Goal: Transaction & Acquisition: Purchase product/service

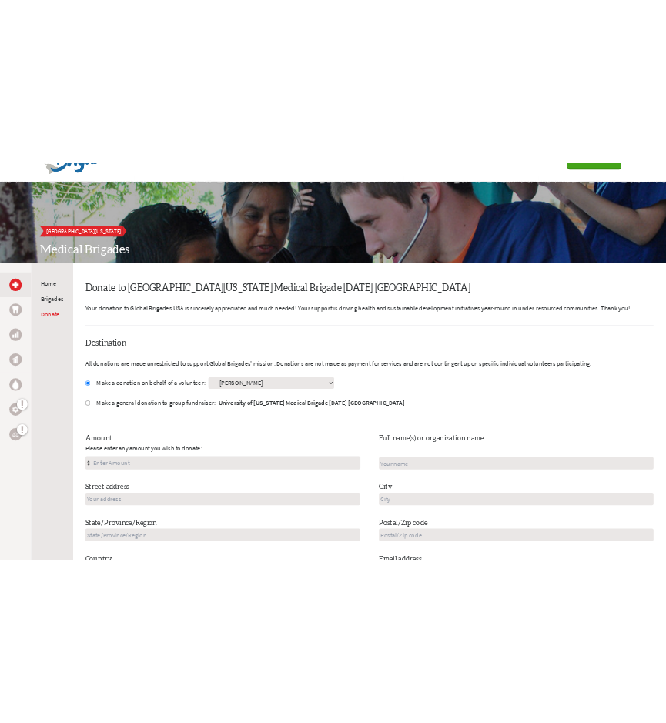
scroll to position [76, 0]
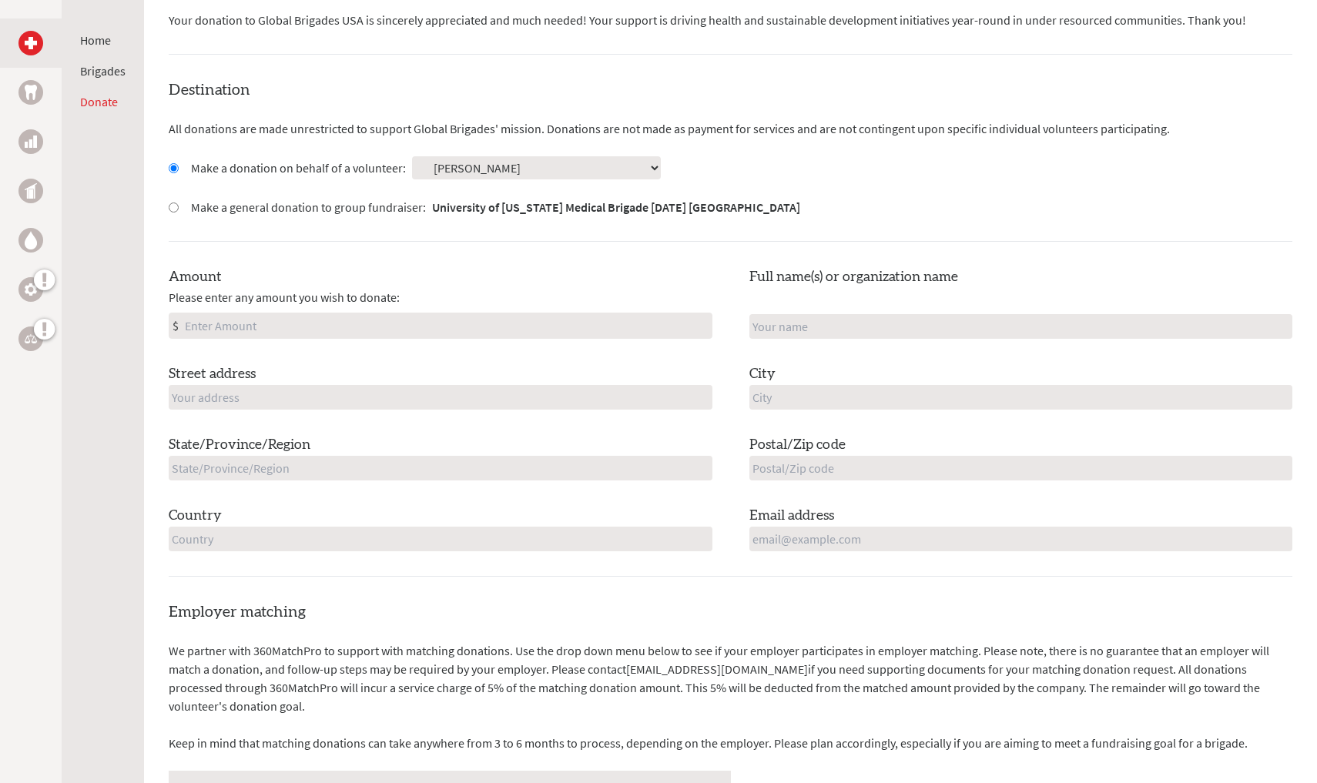
scroll to position [344, 0]
click at [400, 330] on input "Amount" at bounding box center [447, 325] width 530 height 25
type input "500"
click at [1284, 323] on input "[PERSON_NAME]" at bounding box center [1021, 326] width 544 height 25
type input "[PERSON_NAME]"
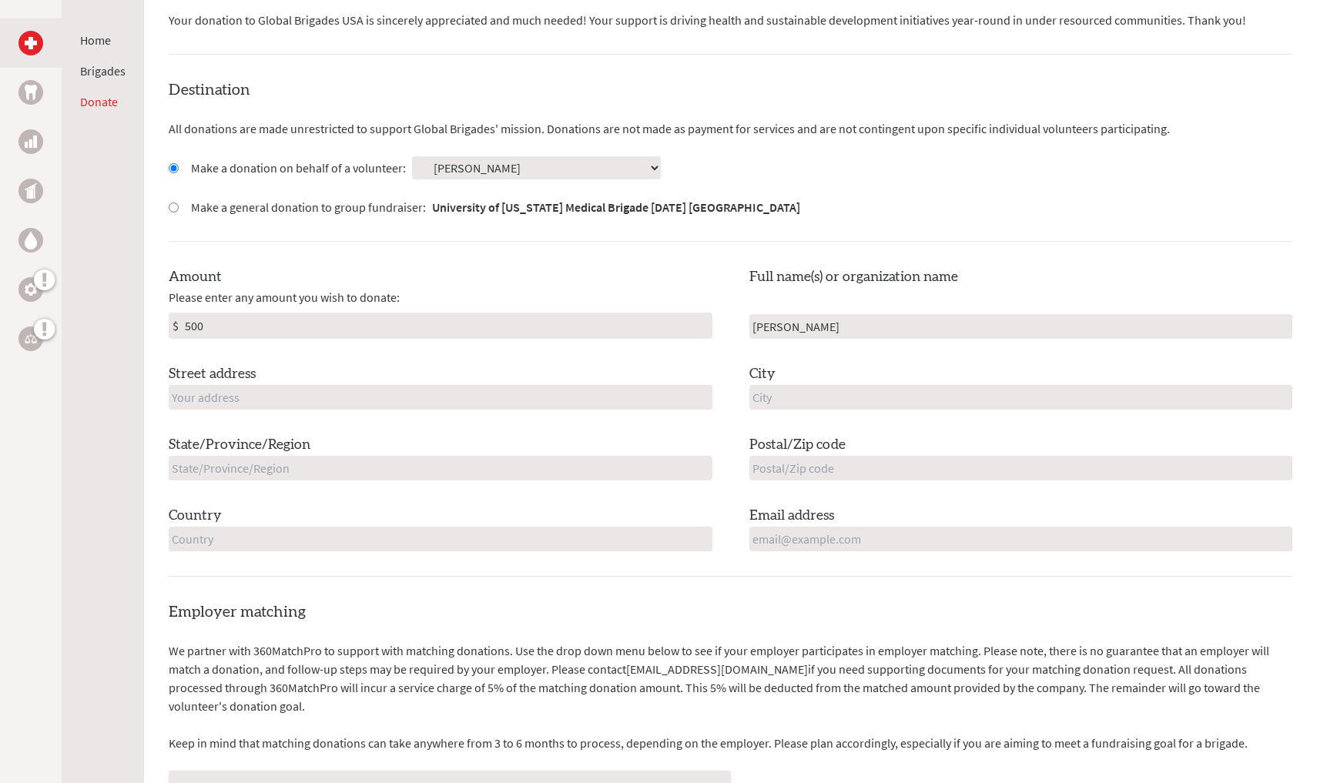
click at [1146, 337] on div "Amount Please enter any amount you wish to donate: $ 500 Full name(s) or organi…" at bounding box center [731, 408] width 1124 height 285
type input "gloucester"
click at [497, 407] on div "Amount Please enter any amount you wish to donate: $ 500 Full name(s) or organi…" at bounding box center [731, 408] width 1124 height 285
type input "[STREET_ADDRESS][PERSON_NAME]"
type input "MA"
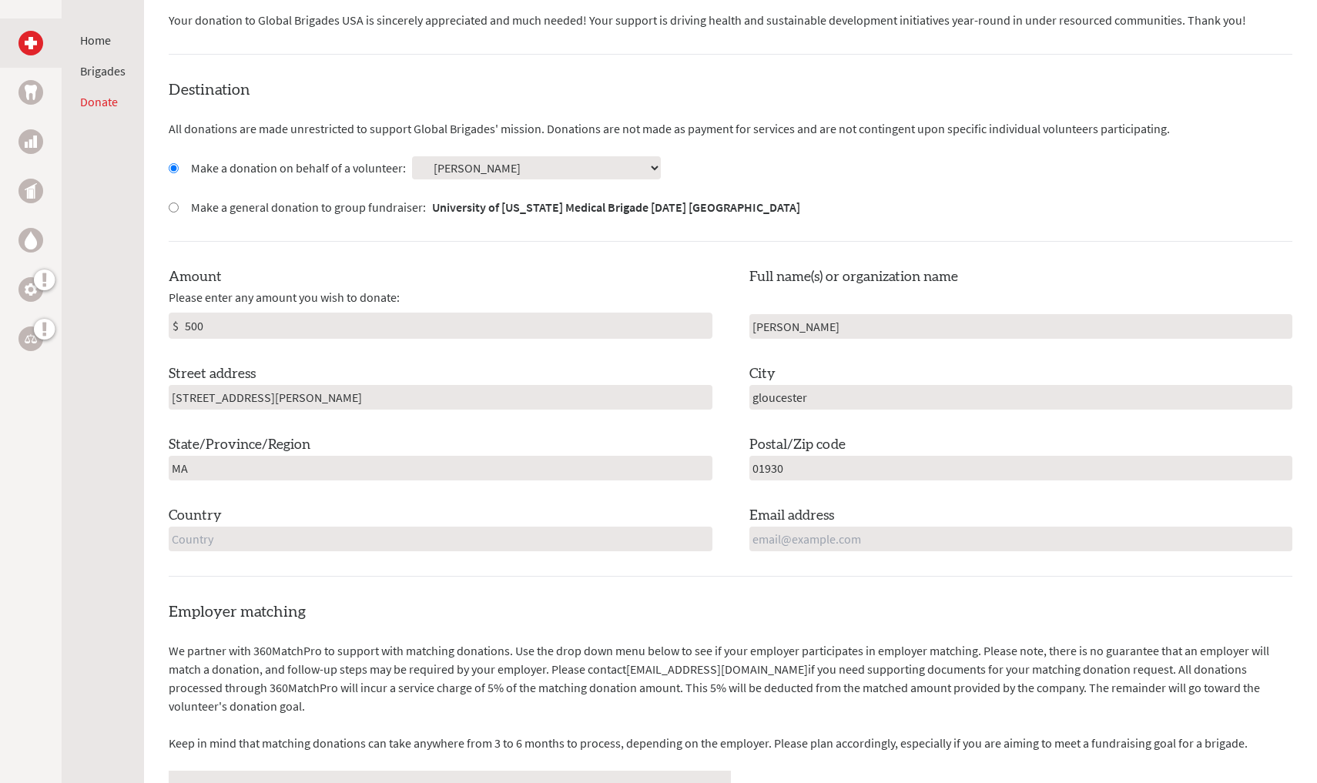
type input "01930"
type input "[EMAIL_ADDRESS][DOMAIN_NAME]"
type input "[GEOGRAPHIC_DATA]"
click at [650, 672] on link "[EMAIL_ADDRESS][DOMAIN_NAME]" at bounding box center [717, 669] width 182 height 15
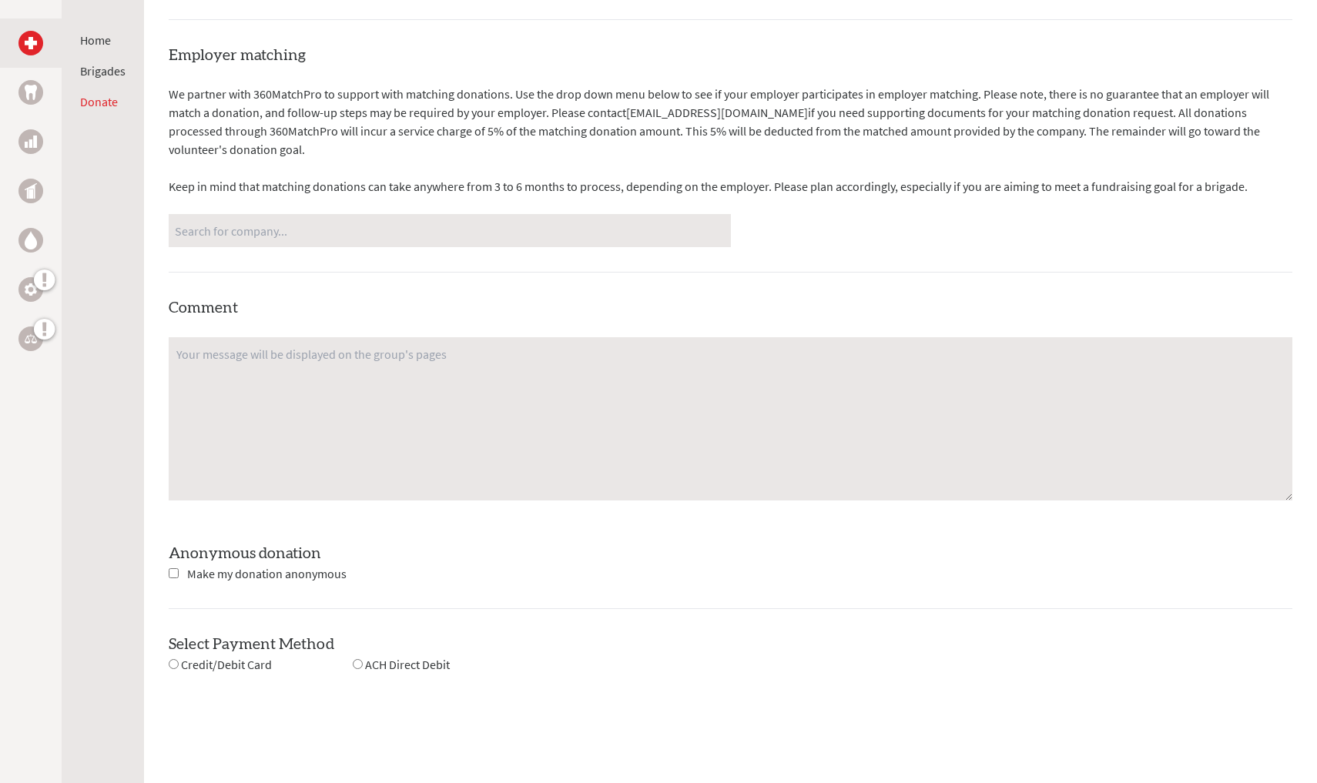
scroll to position [909, 0]
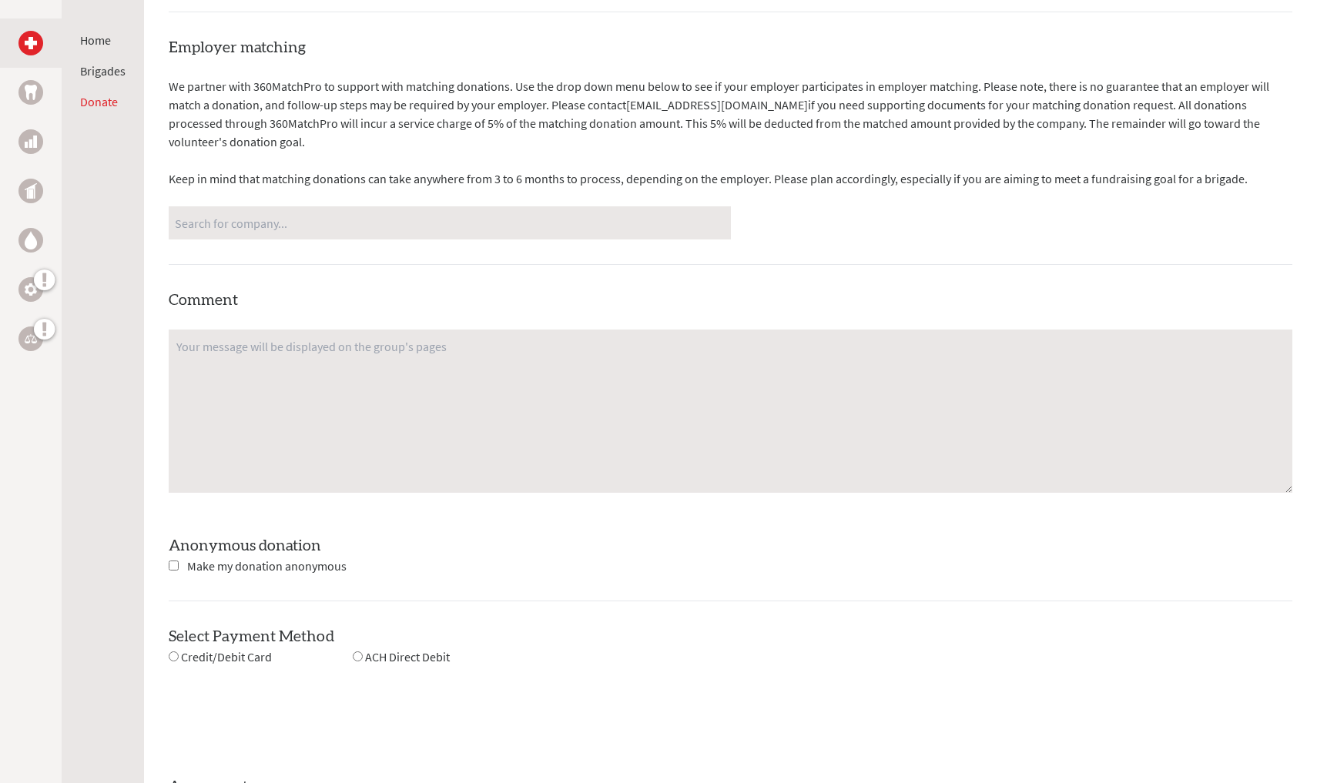
click at [719, 219] on input "Search for company..." at bounding box center [450, 222] width 550 height 27
click at [722, 219] on input "Search for company..." at bounding box center [450, 222] width 550 height 27
click at [609, 394] on textarea at bounding box center [731, 411] width 1124 height 163
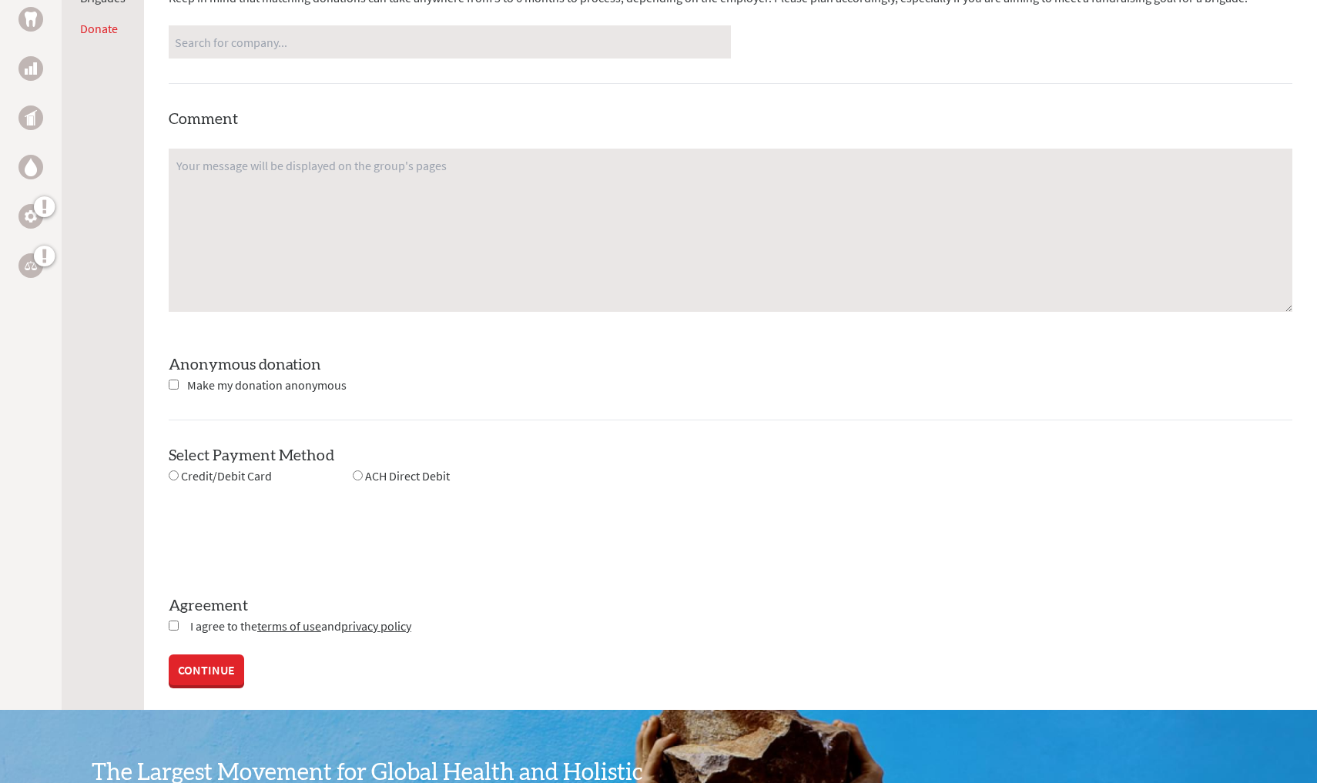
scroll to position [1094, 0]
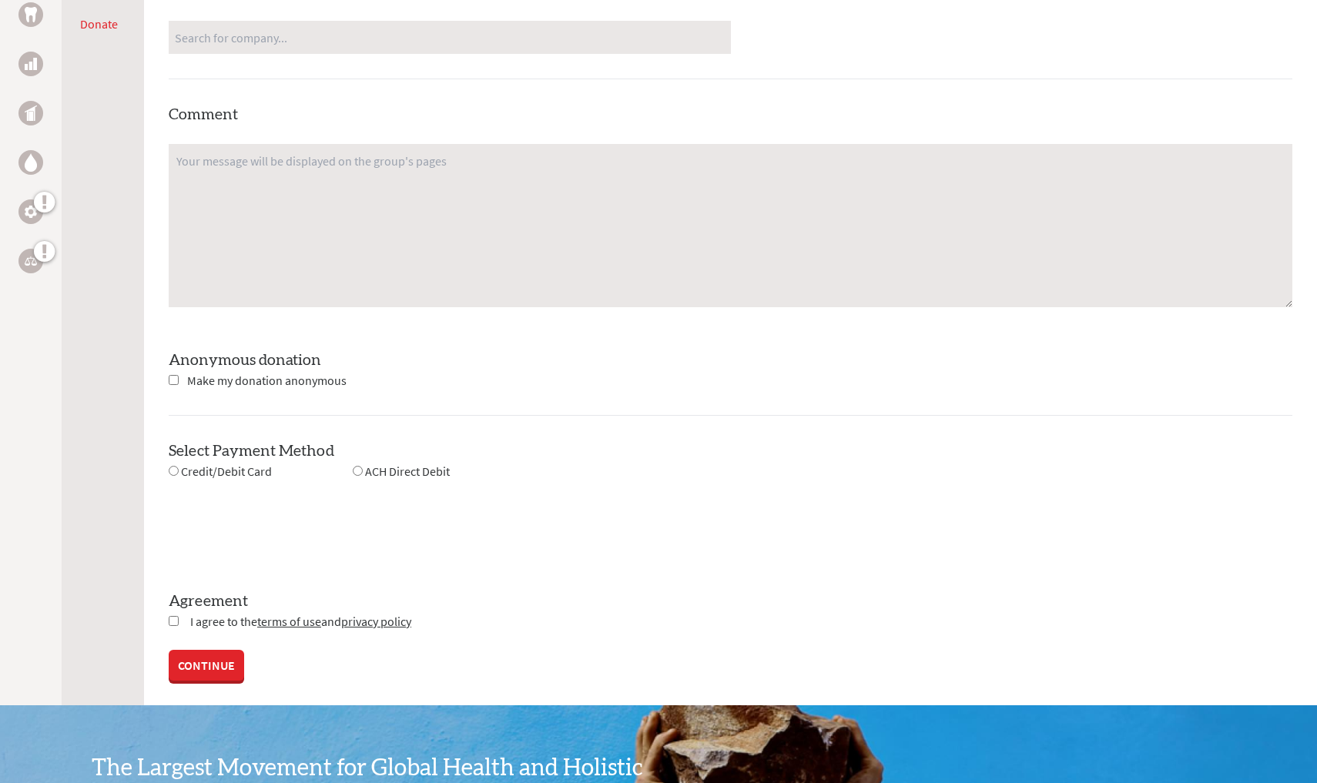
click at [177, 475] on div "Credit/Debit Card" at bounding box center [220, 471] width 103 height 19
click at [172, 466] on input "radio" at bounding box center [174, 471] width 10 height 10
radio input "true"
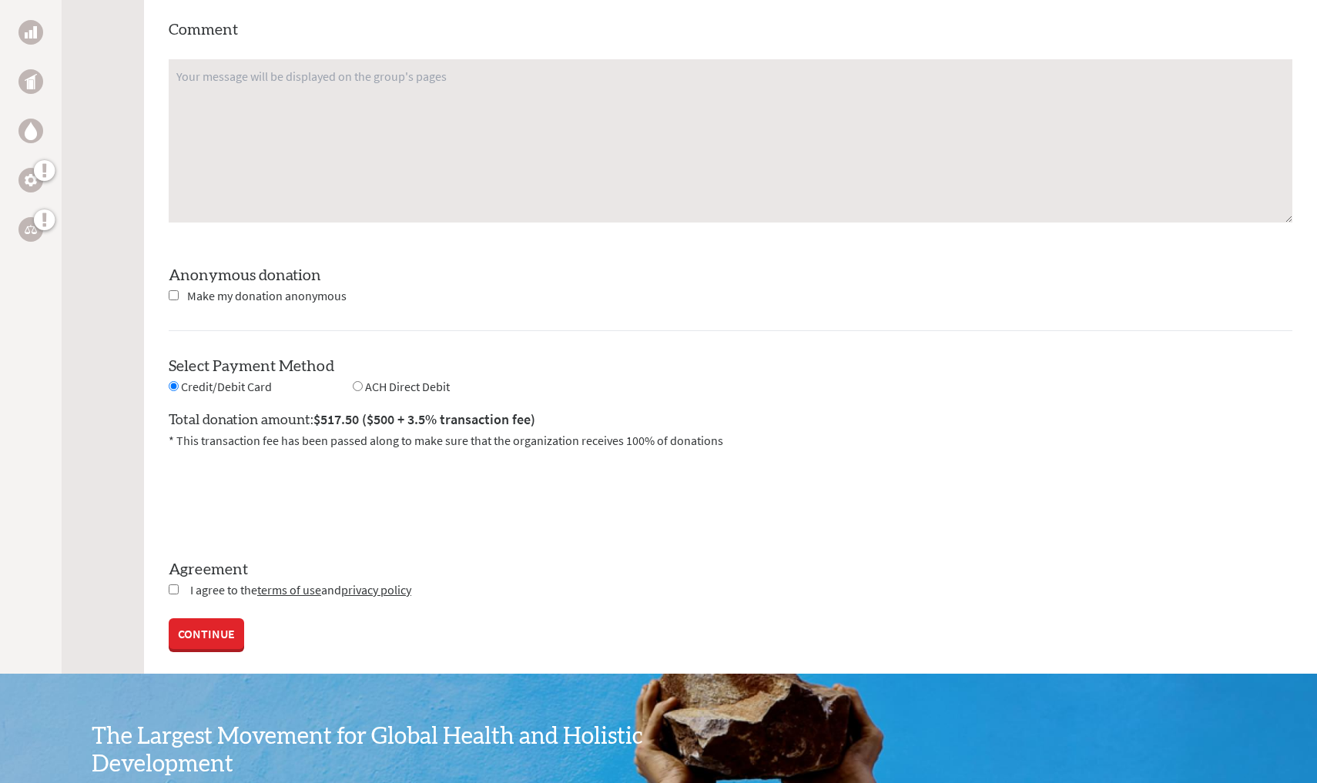
scroll to position [1183, 0]
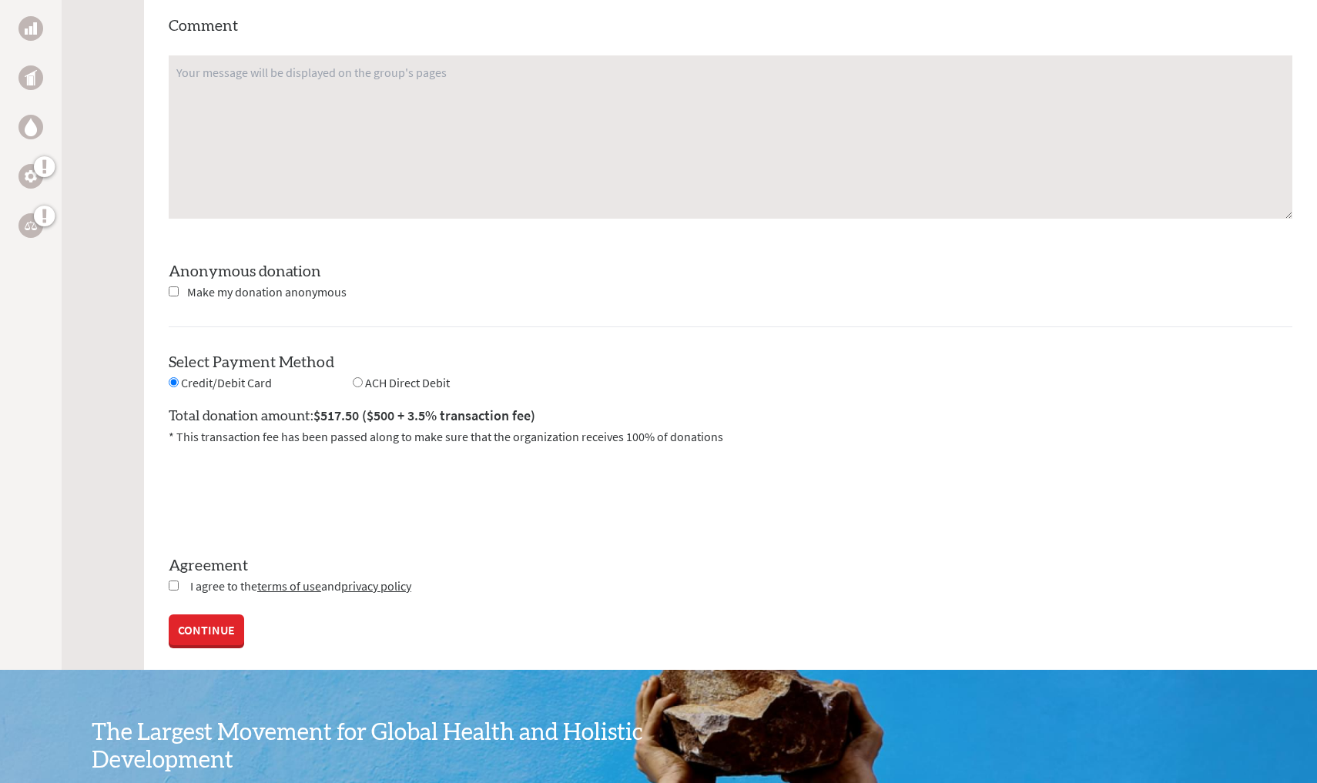
click at [173, 583] on input "checkbox" at bounding box center [174, 586] width 10 height 10
checkbox input "true"
click at [223, 621] on link "CONTINUE" at bounding box center [206, 631] width 75 height 31
